Goal: Task Accomplishment & Management: Manage account settings

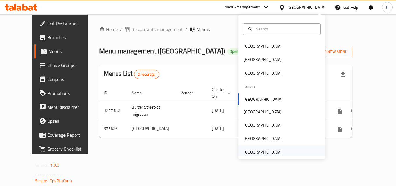
click at [257, 150] on div "[GEOGRAPHIC_DATA]" at bounding box center [262, 152] width 38 height 6
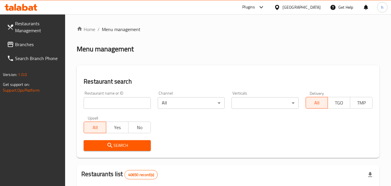
click at [47, 45] on span "Branches" at bounding box center [38, 44] width 46 height 7
